Goal: Task Accomplishment & Management: Manage account settings

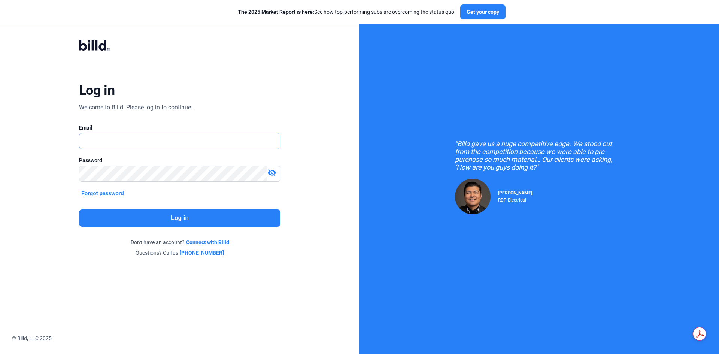
type input "[EMAIL_ADDRESS][PERSON_NAME][DOMAIN_NAME]"
click at [142, 220] on button "Log in" at bounding box center [179, 217] width 201 height 17
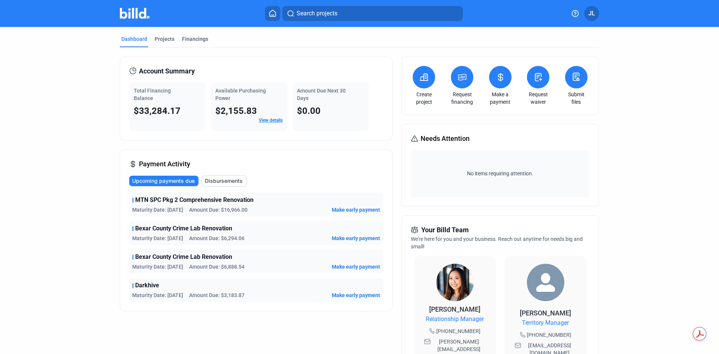
click at [220, 180] on span "Disbursements" at bounding box center [224, 180] width 38 height 7
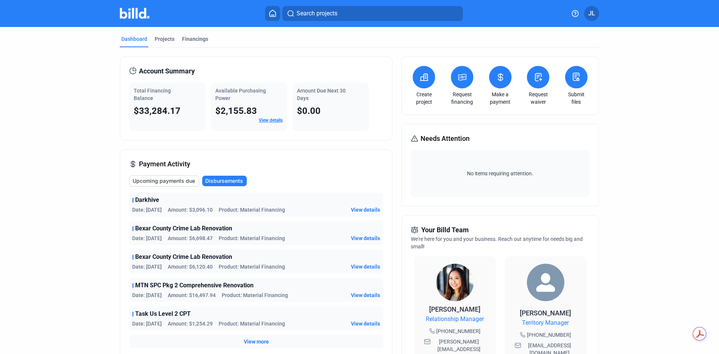
click at [165, 180] on span "Upcoming payments due" at bounding box center [163, 180] width 63 height 7
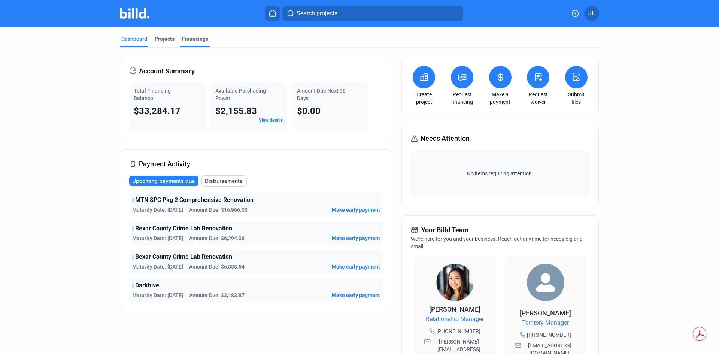
click at [191, 36] on div "Financings" at bounding box center [195, 38] width 26 height 7
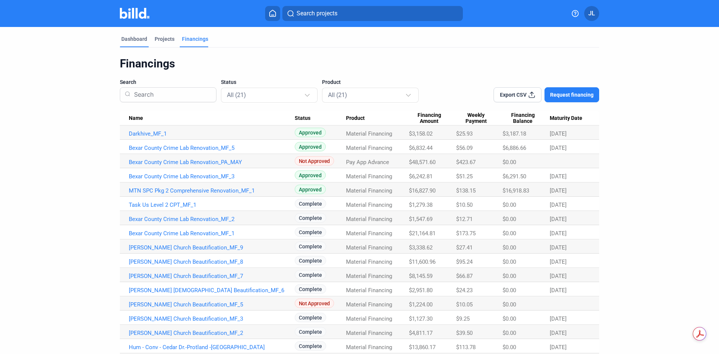
click at [136, 40] on div "Dashboard" at bounding box center [134, 38] width 26 height 7
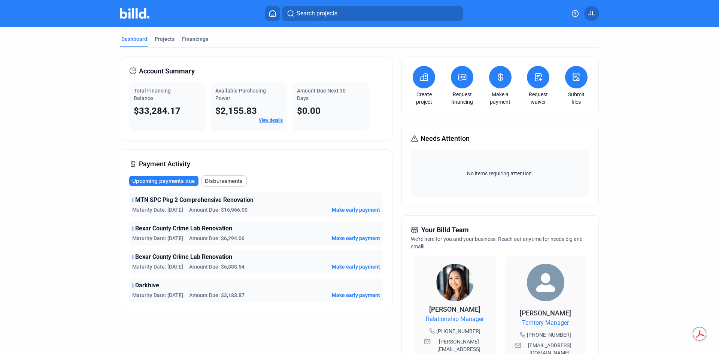
click at [495, 94] on link "Make a payment" at bounding box center [500, 98] width 26 height 15
